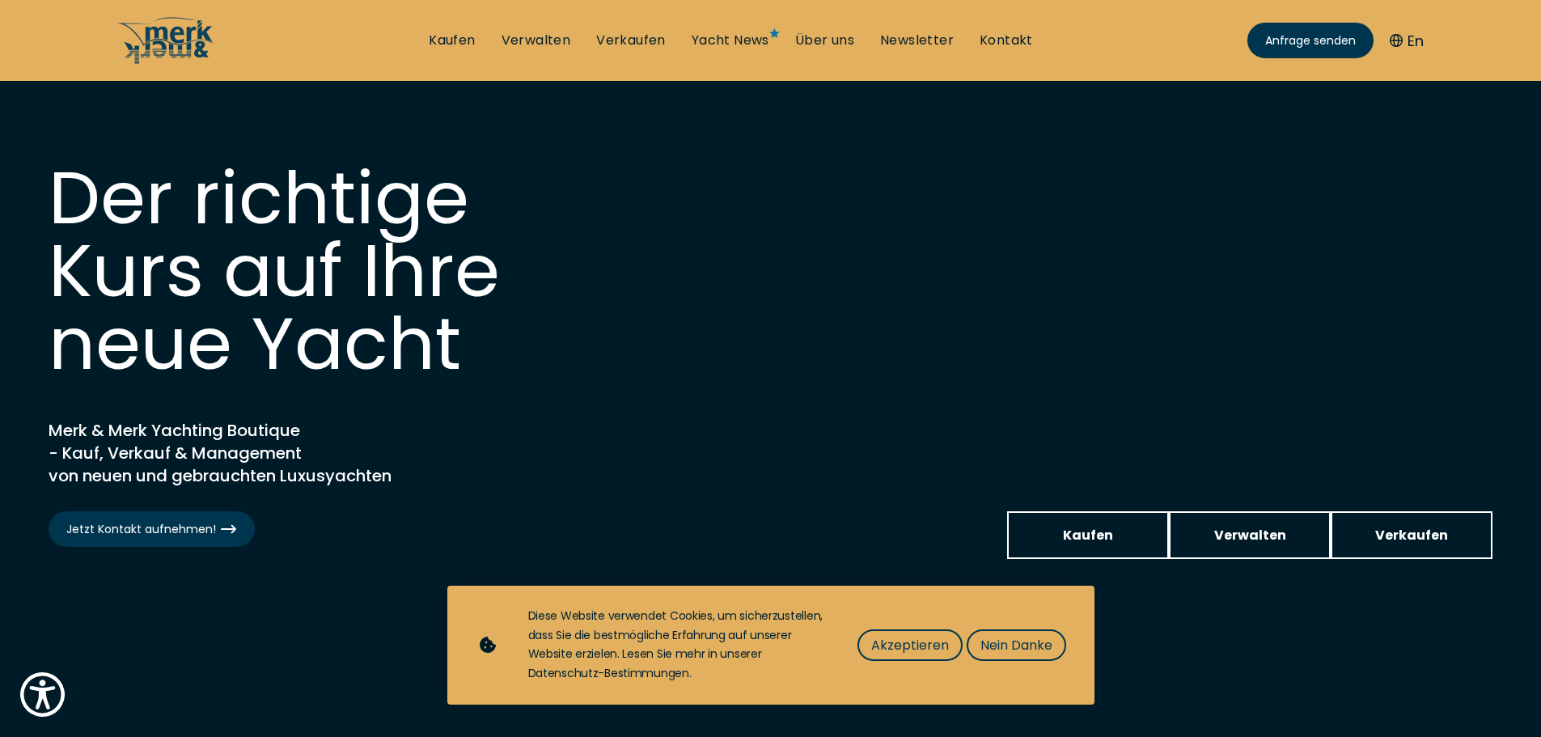
click at [426, 46] on li "Kaufen" at bounding box center [452, 41] width 72 height 18
click at [438, 46] on link "Kaufen" at bounding box center [452, 41] width 46 height 18
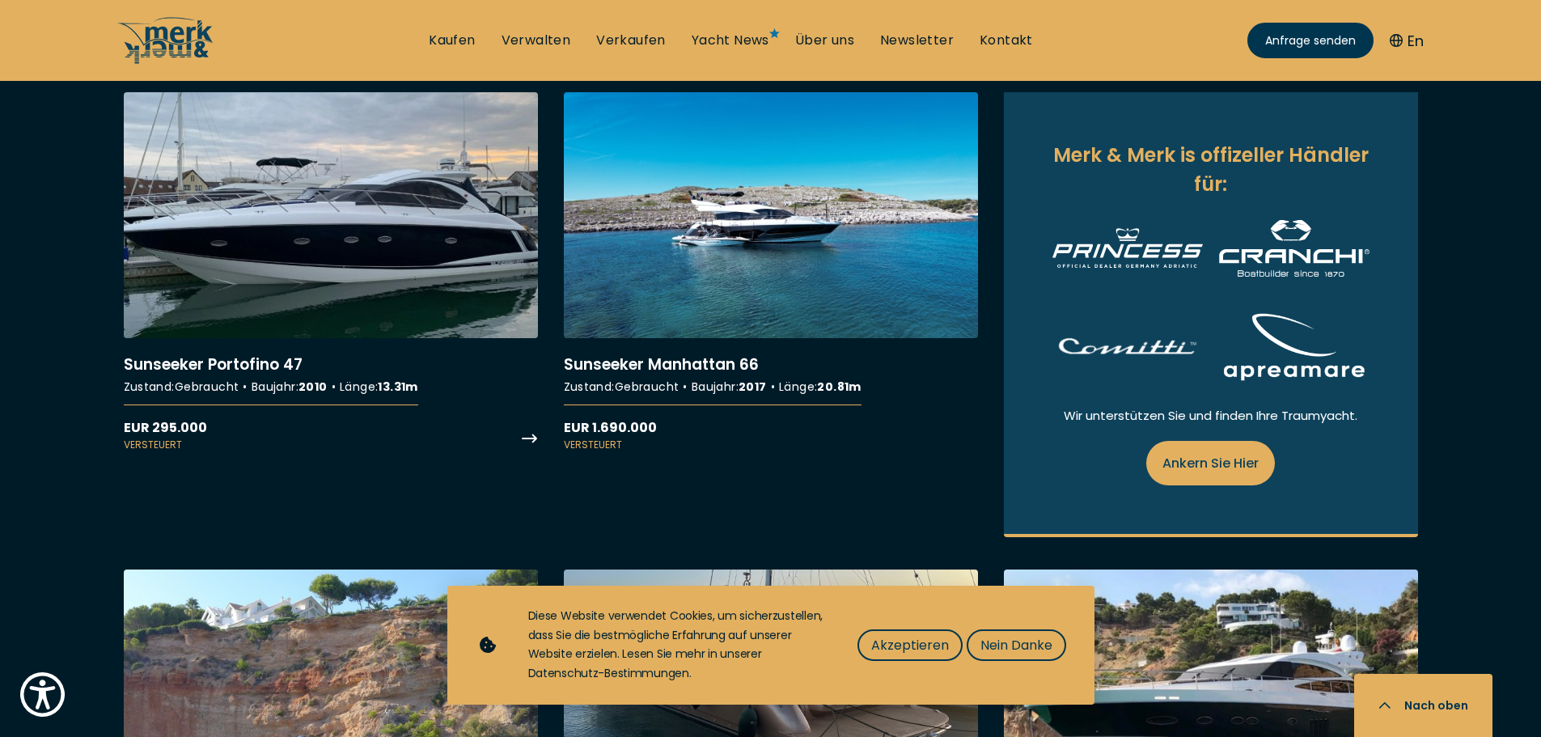
scroll to position [1861, 0]
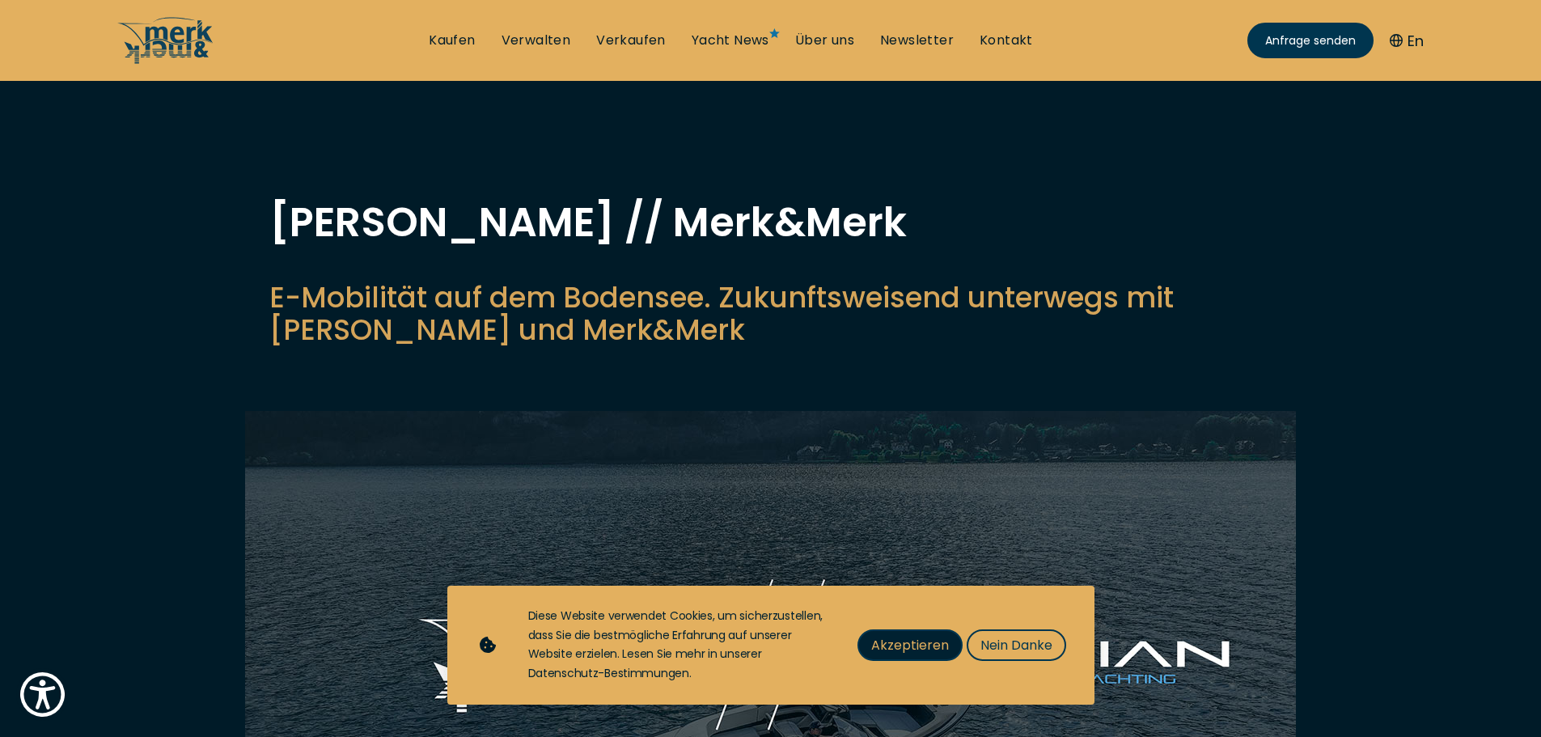
click at [930, 644] on span "Akzeptieren" at bounding box center [910, 645] width 78 height 20
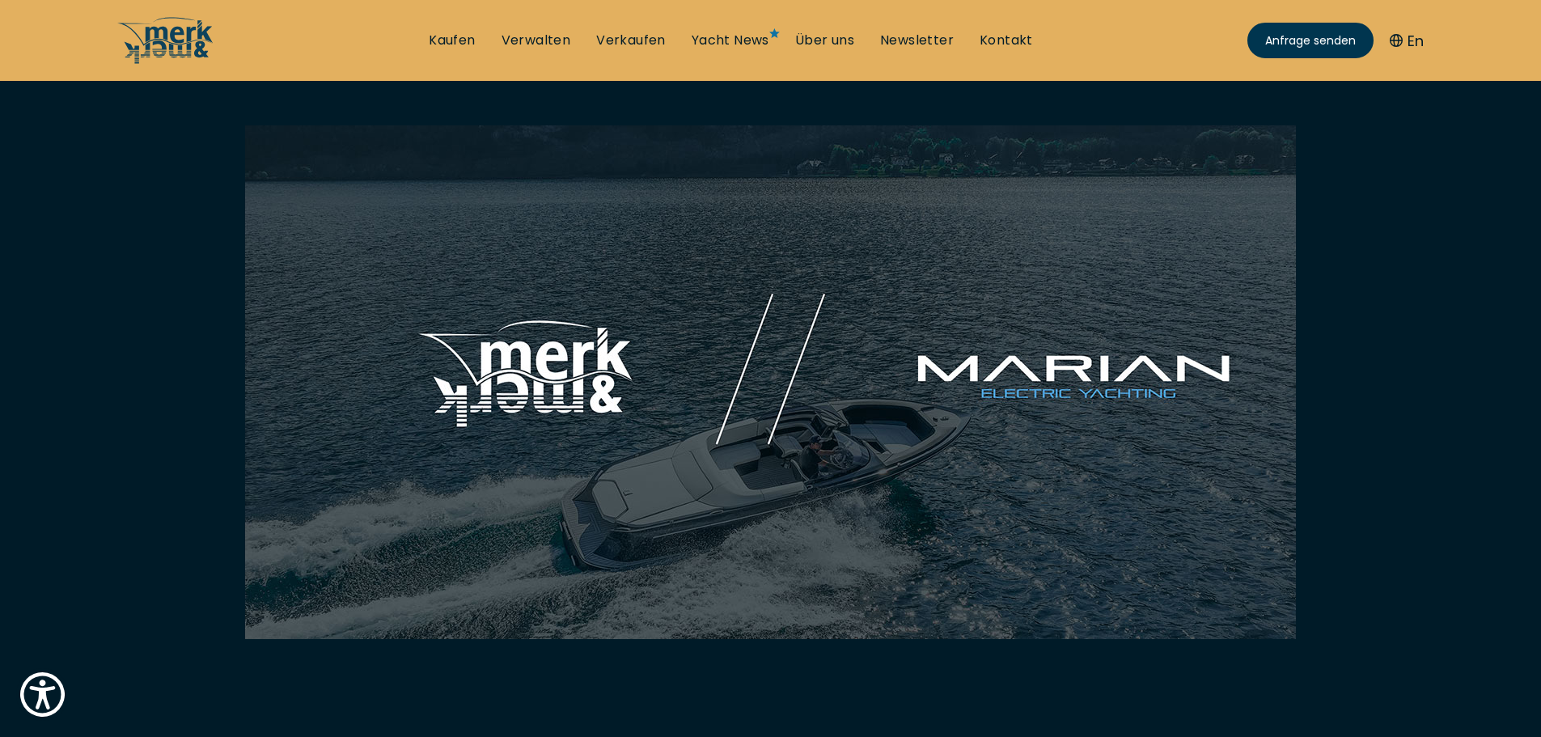
scroll to position [324, 0]
